Goal: Task Accomplishment & Management: Complete application form

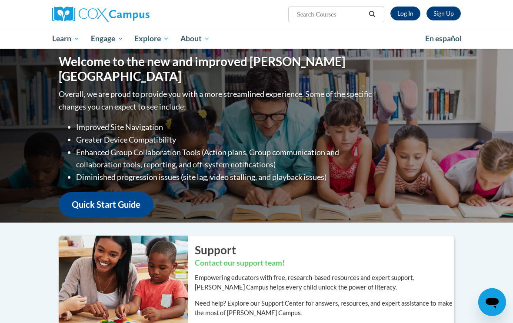
click at [400, 14] on link "Log In" at bounding box center [406, 14] width 30 height 14
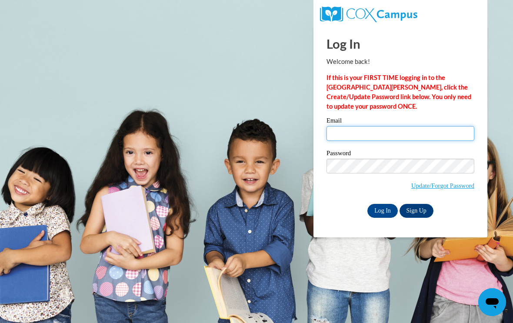
type input "[EMAIL_ADDRESS][DOMAIN_NAME]"
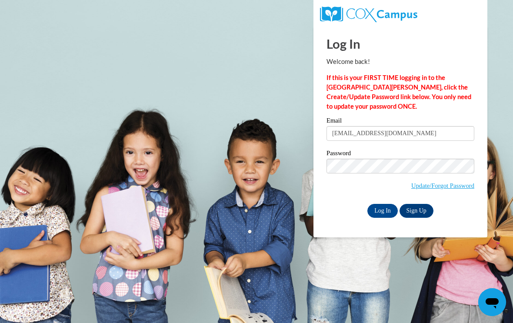
click at [383, 210] on input "Log In" at bounding box center [383, 211] width 30 height 14
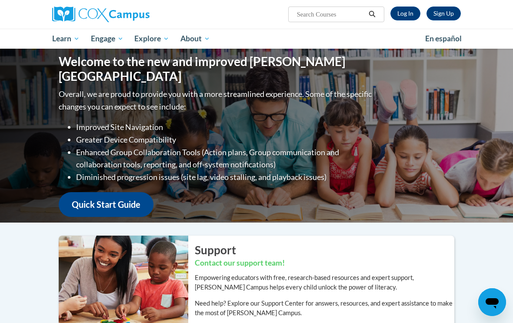
click at [407, 17] on link "Log In" at bounding box center [406, 14] width 30 height 14
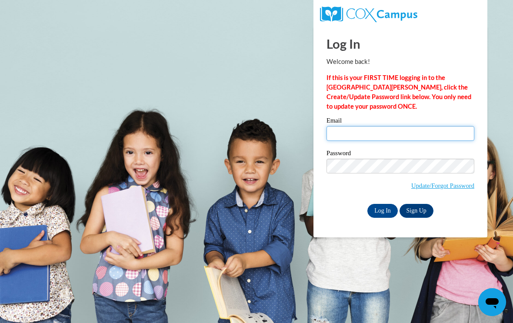
type input "[EMAIL_ADDRESS][DOMAIN_NAME]"
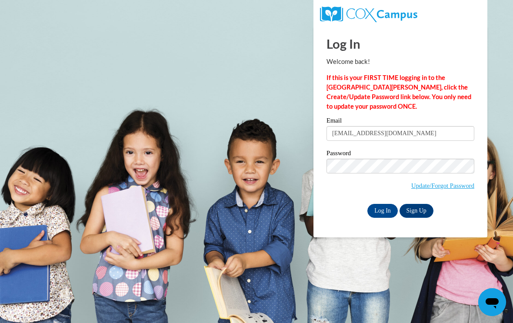
click at [383, 210] on input "Log In" at bounding box center [383, 211] width 30 height 14
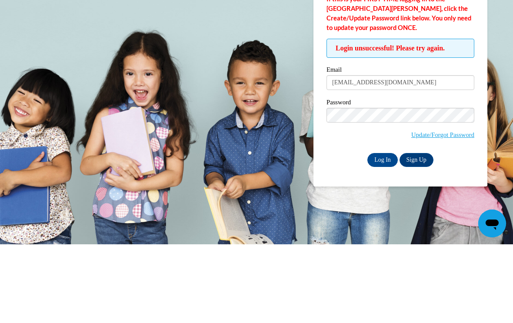
click at [437, 210] on link "Update/Forgot Password" at bounding box center [443, 213] width 63 height 7
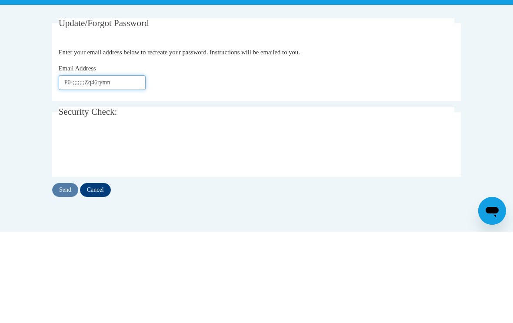
scroll to position [91, 0]
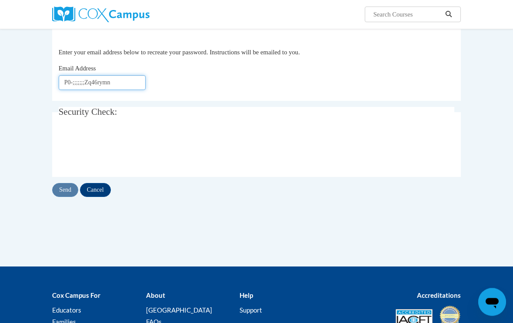
click at [129, 82] on input "P0-;;;;;;;Zq46rymn" at bounding box center [102, 83] width 87 height 15
type input "P"
type input "altidupchurch@gmail.com"
click at [69, 186] on input "Send" at bounding box center [65, 190] width 26 height 14
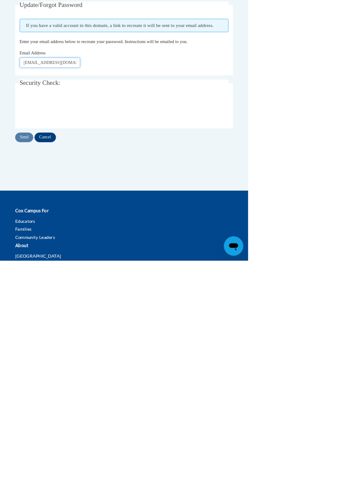
paste input "Email"
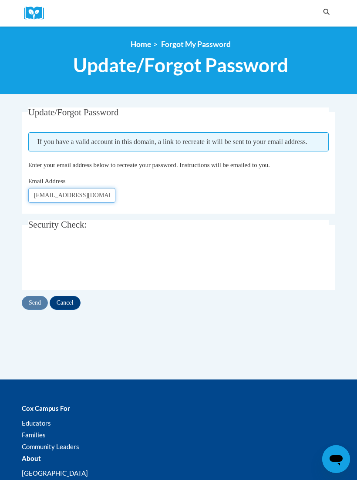
type input "altidupchurch@gmail.com swdjkl. We. R4"
click at [345, 323] on div "Cox Campus For Educators Families Community Leaders About Cox Campus FAQs Terms…" at bounding box center [178, 489] width 357 height 198
click at [68, 302] on input "Cancel" at bounding box center [65, 303] width 31 height 14
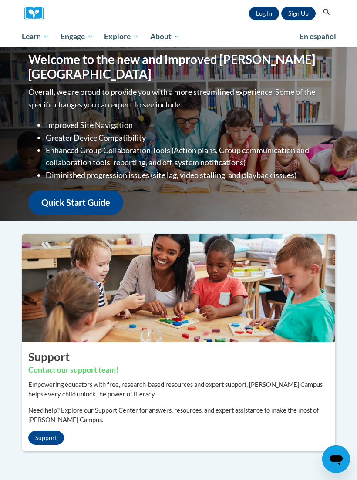
click at [268, 15] on link "Log In" at bounding box center [264, 14] width 30 height 14
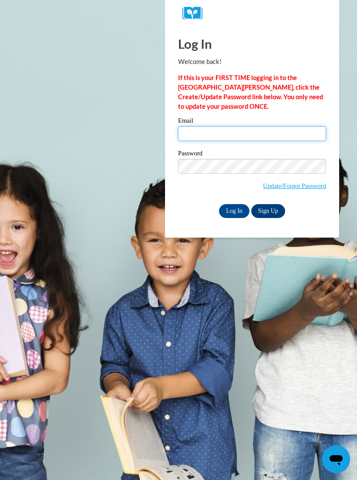
type input "[EMAIL_ADDRESS][DOMAIN_NAME]"
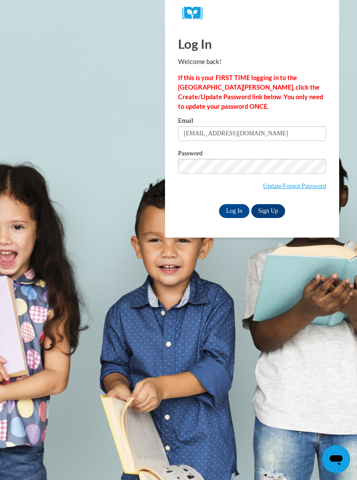
click at [234, 210] on input "Log In" at bounding box center [234, 211] width 30 height 14
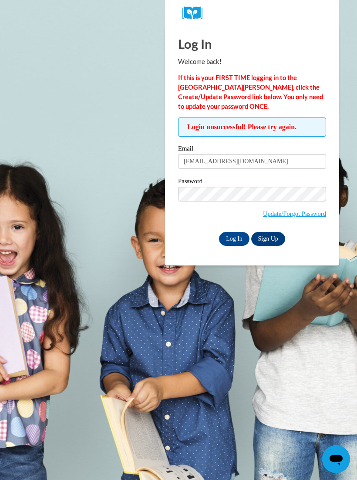
click at [234, 235] on input "Log In" at bounding box center [234, 239] width 30 height 14
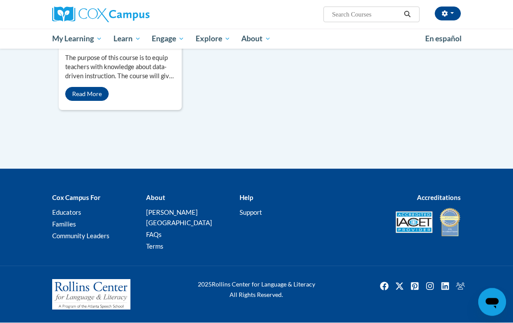
scroll to position [1104, 0]
click at [0, 0] on link "My Course Progress" at bounding box center [0, 0] width 0 height 0
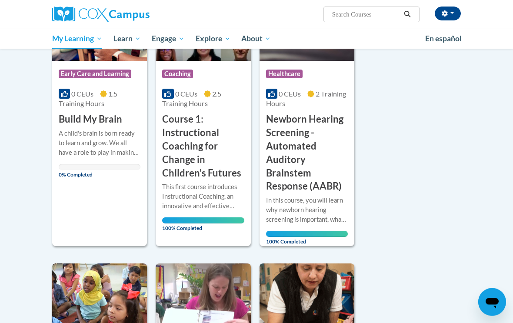
scroll to position [483, 0]
click at [76, 137] on div "A child's brain is born ready to learn and grow. We all have a role to play in …" at bounding box center [100, 143] width 82 height 29
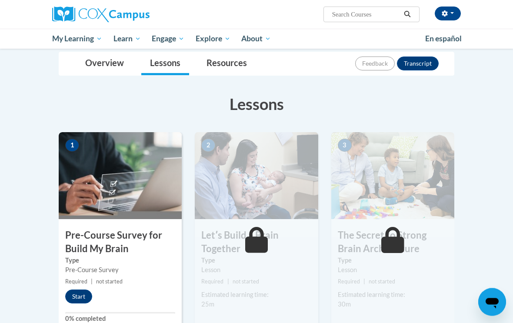
scroll to position [99, 0]
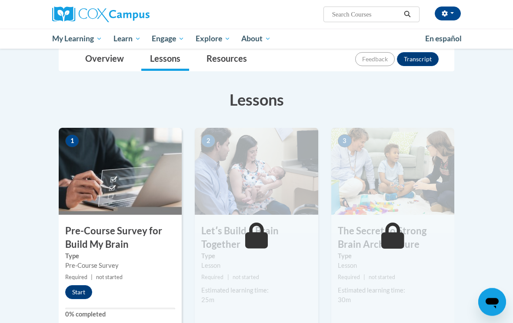
click at [75, 283] on div "1 Pre-Course Survey for Build My Brain Type Pre-Course Survey Required | not st…" at bounding box center [120, 228] width 123 height 200
click at [72, 288] on button "Start" at bounding box center [78, 292] width 27 height 14
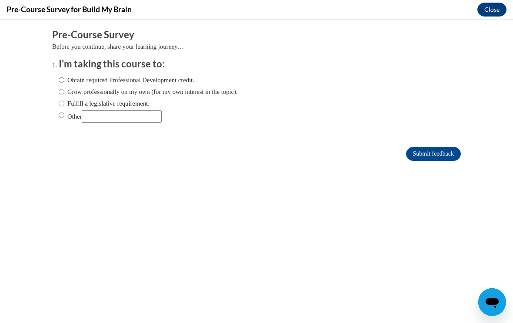
scroll to position [0, 0]
click at [57, 75] on ol "I'm taking this course to: Obtain required Professional Development credit. Gro…" at bounding box center [263, 96] width 422 height 79
click at [56, 74] on ol "I'm taking this course to: Obtain required Professional Development credit. Gro…" at bounding box center [263, 96] width 422 height 79
click at [60, 76] on input "Obtain required Professional Development credit." at bounding box center [62, 80] width 6 height 10
radio input "true"
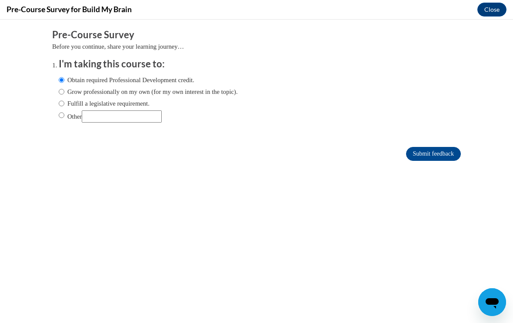
click at [442, 155] on input "Submit feedback" at bounding box center [433, 154] width 55 height 14
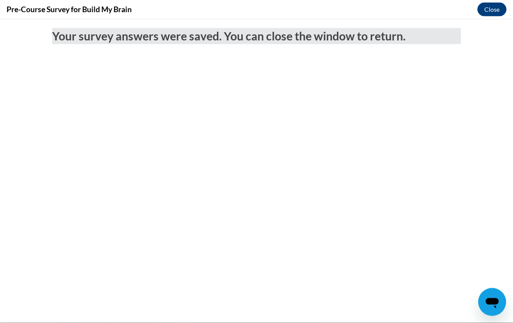
click at [496, 5] on button "Close" at bounding box center [492, 10] width 29 height 14
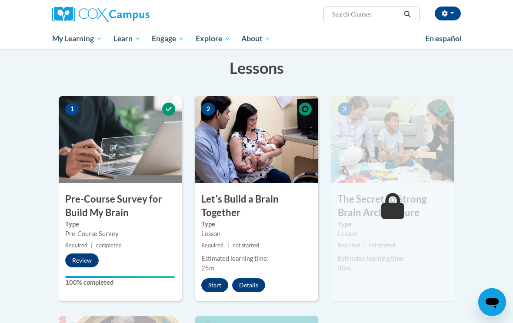
scroll to position [131, 0]
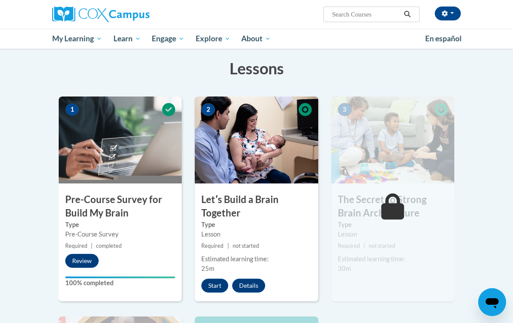
click at [213, 285] on button "Start" at bounding box center [214, 286] width 27 height 14
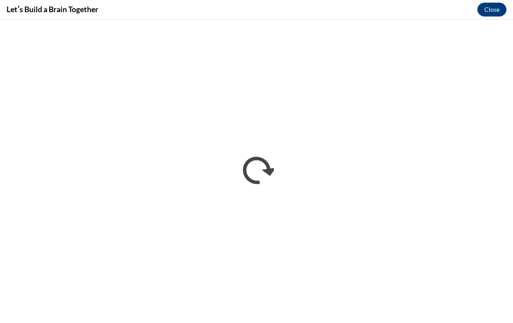
scroll to position [0, 0]
